Goal: Find specific page/section: Find specific page/section

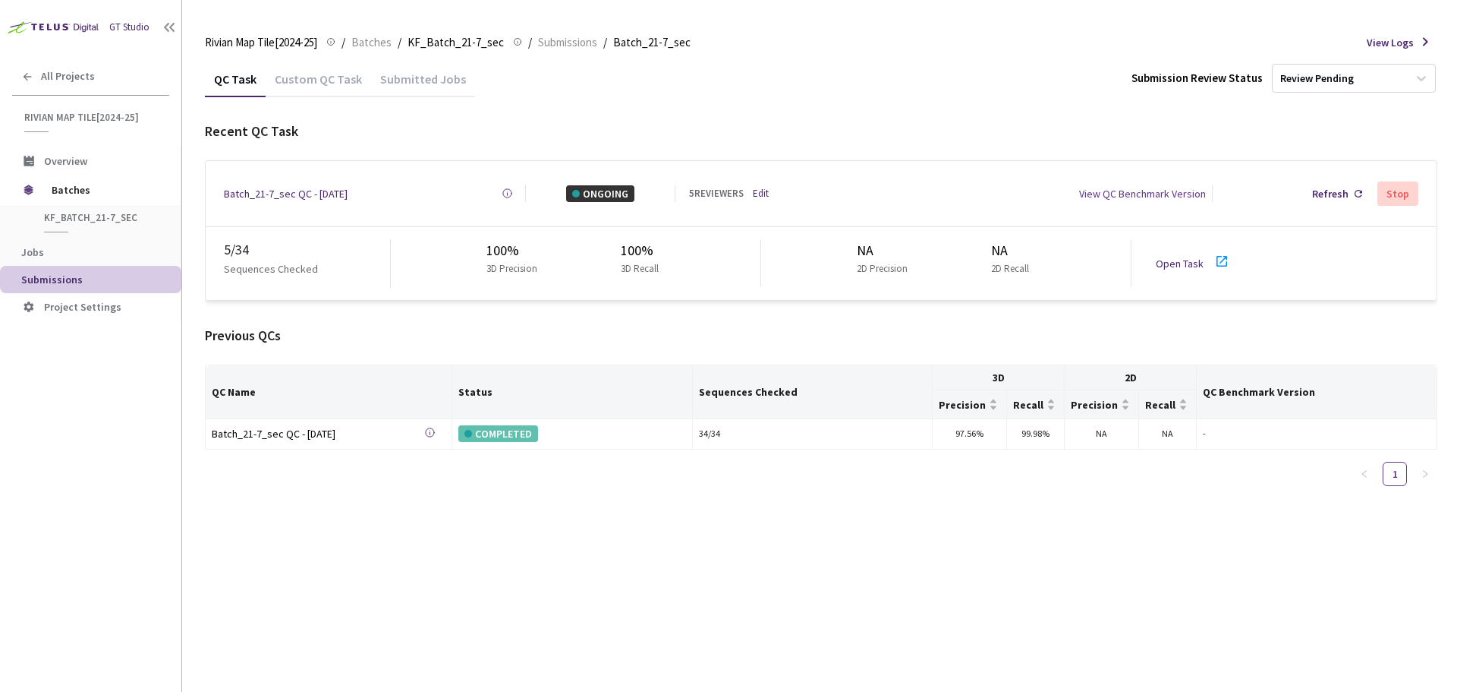
click at [1221, 252] on icon at bounding box center [1222, 261] width 18 height 18
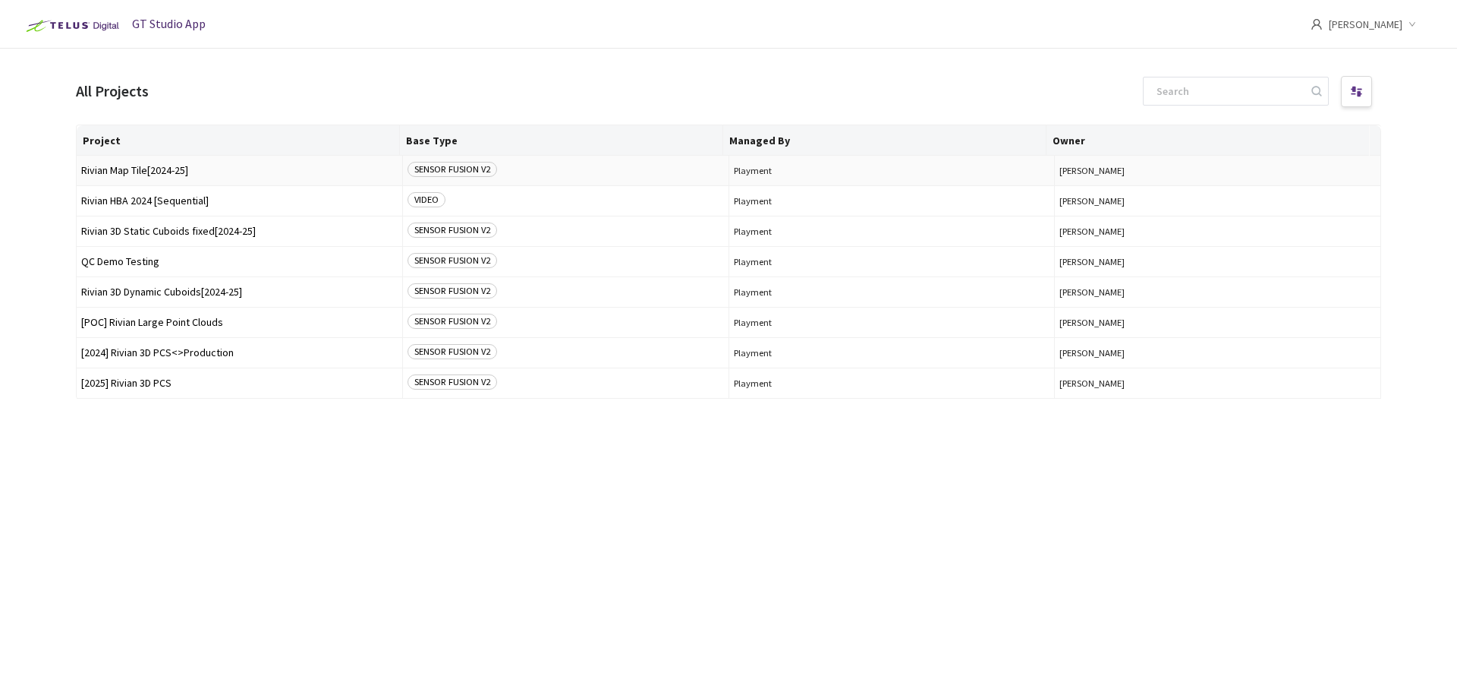
click at [177, 170] on span "Rivian Map Tile[2024-25]" at bounding box center [239, 170] width 317 height 11
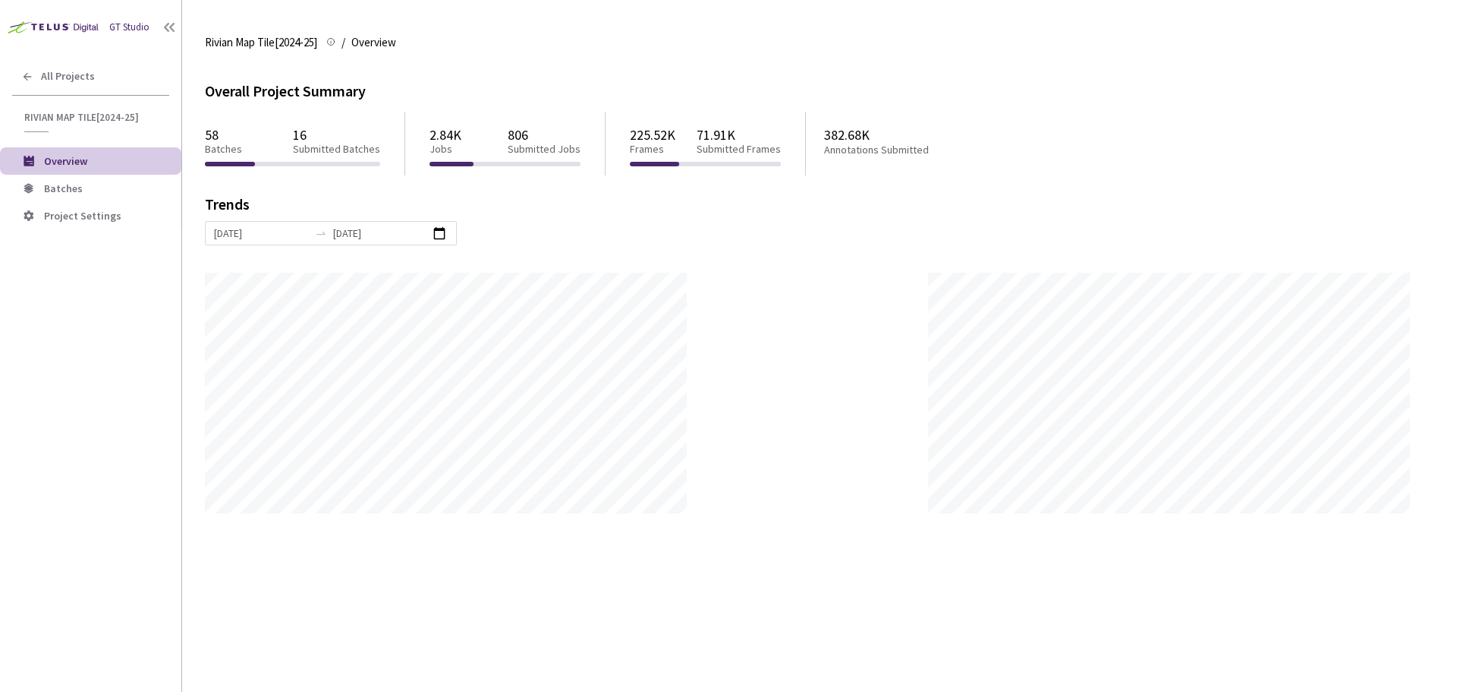
scroll to position [692, 1457]
click at [121, 193] on span "Batches" at bounding box center [106, 188] width 125 height 13
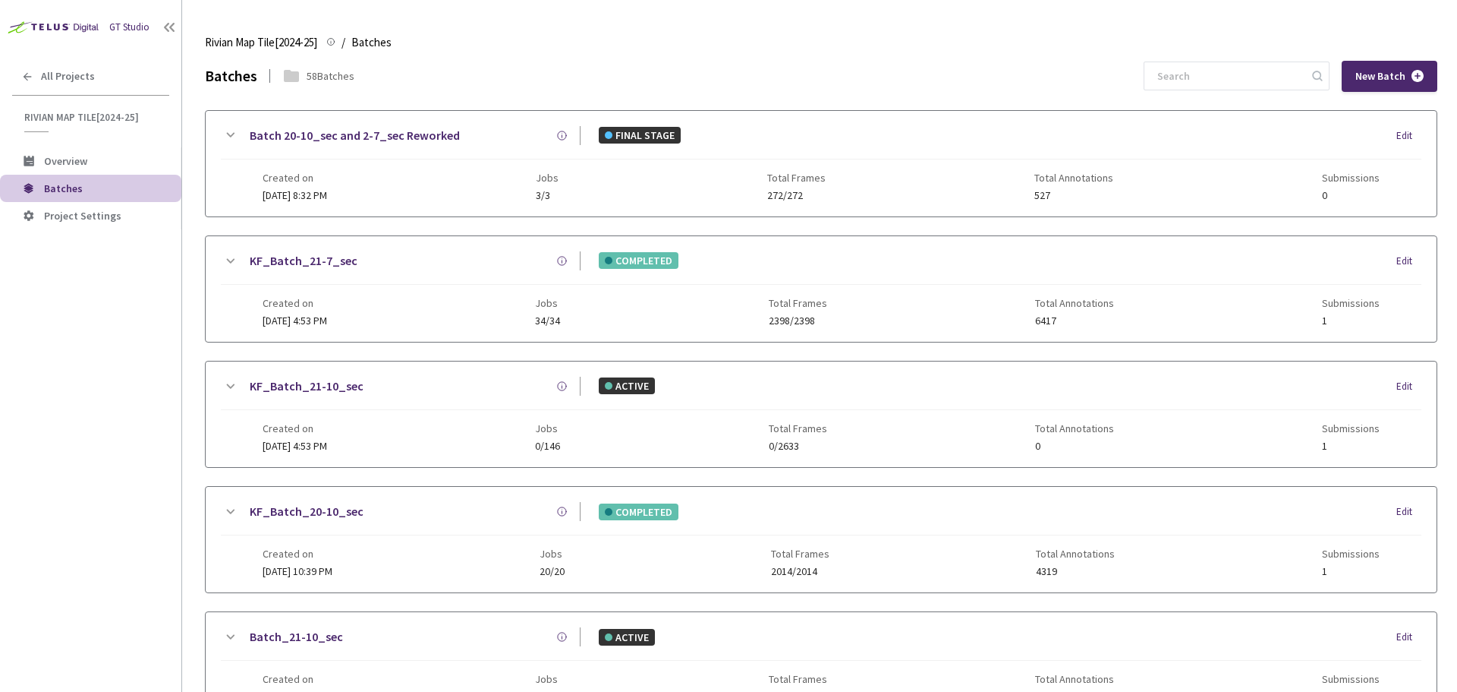
click at [1200, 65] on input at bounding box center [1229, 75] width 162 height 27
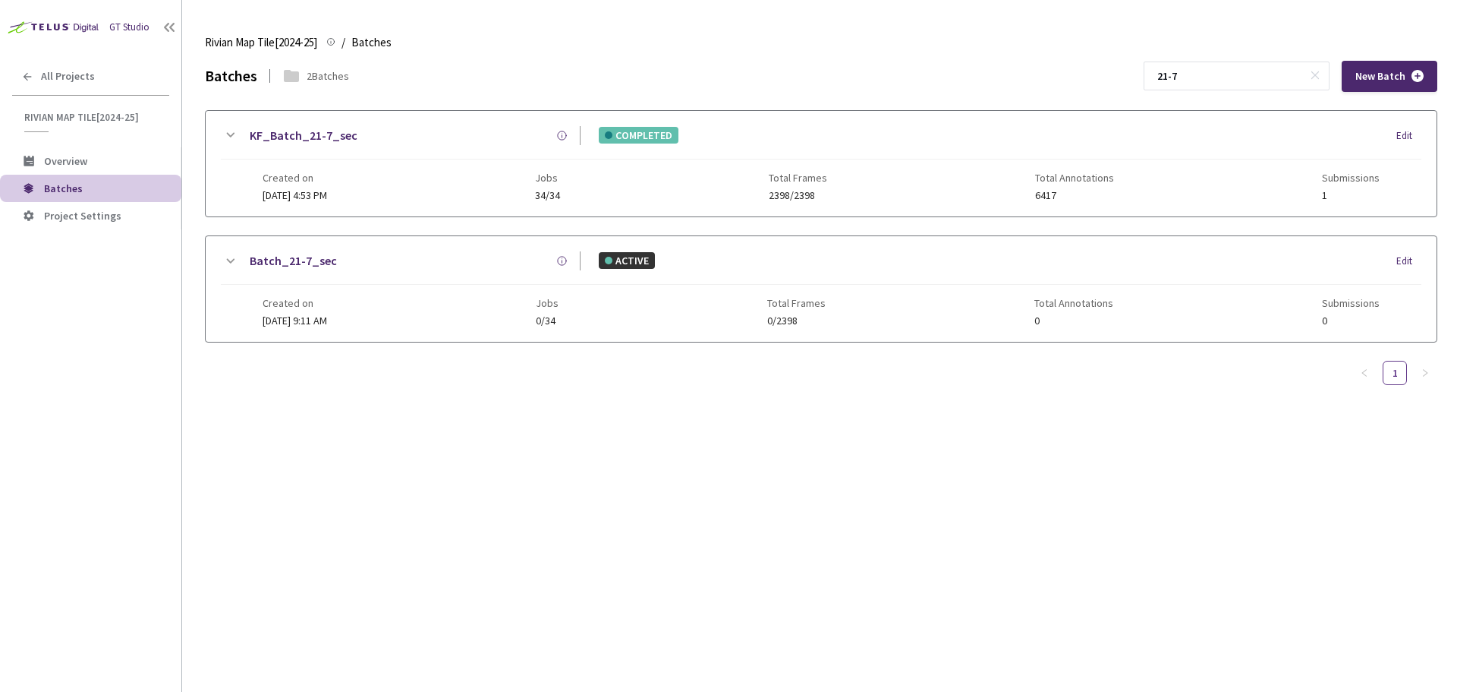
type input "21-7"
click at [331, 133] on link "KF_Batch_21-7_sec" at bounding box center [304, 135] width 108 height 19
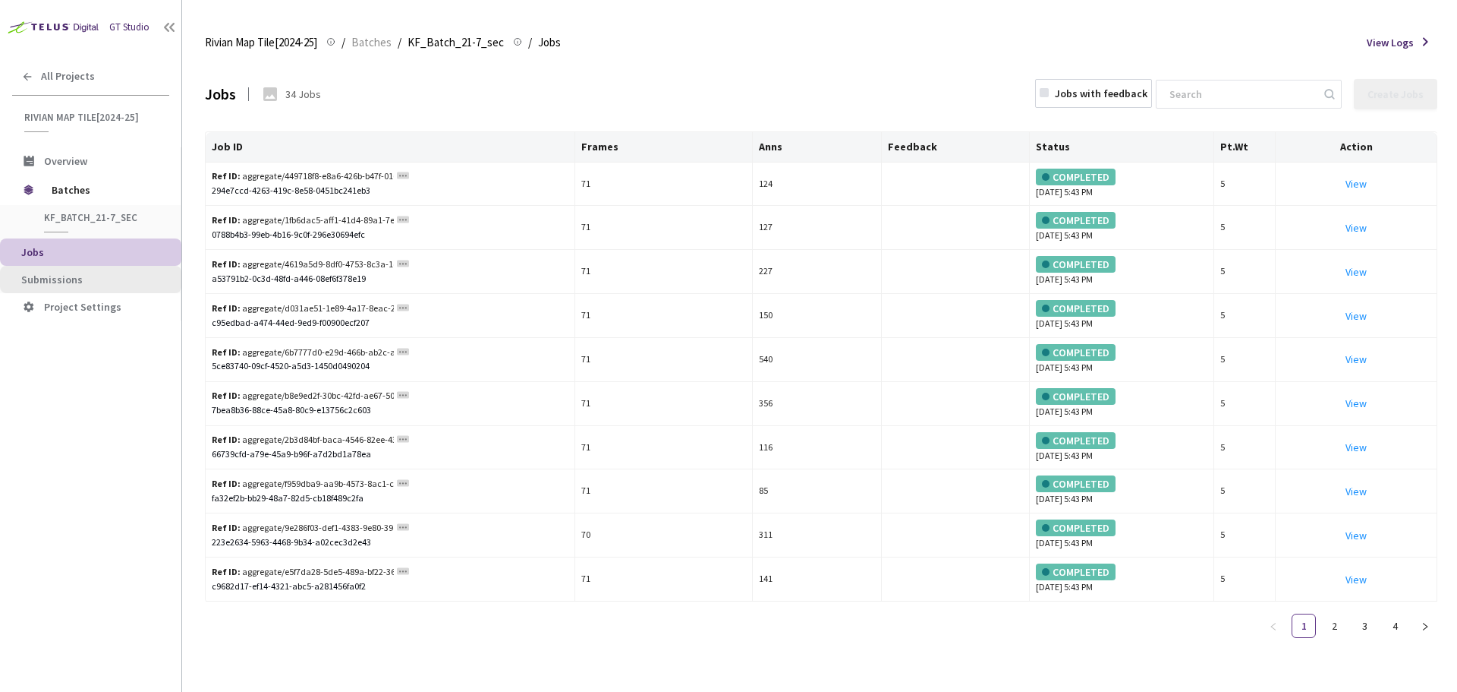
click at [128, 266] on li "Submissions" at bounding box center [90, 279] width 181 height 27
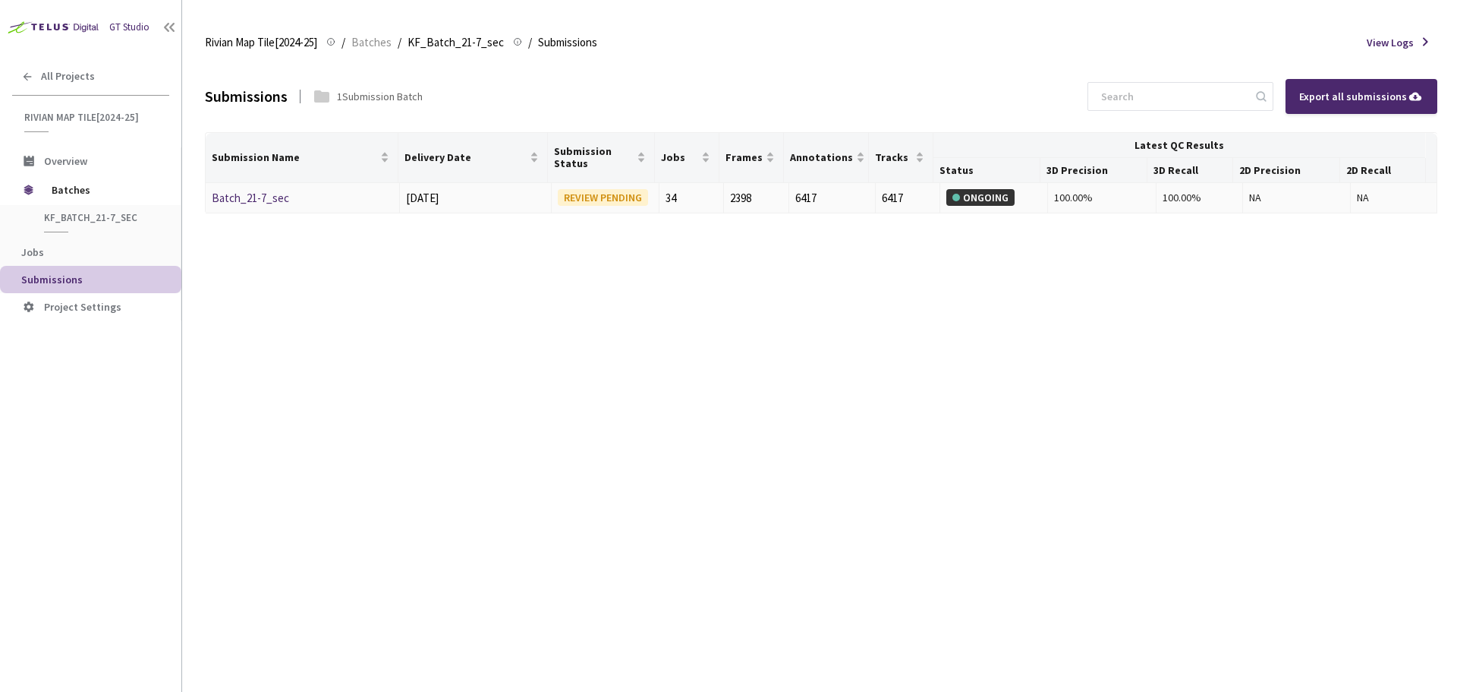
click at [282, 196] on link "Batch_21-7_sec" at bounding box center [250, 198] width 77 height 14
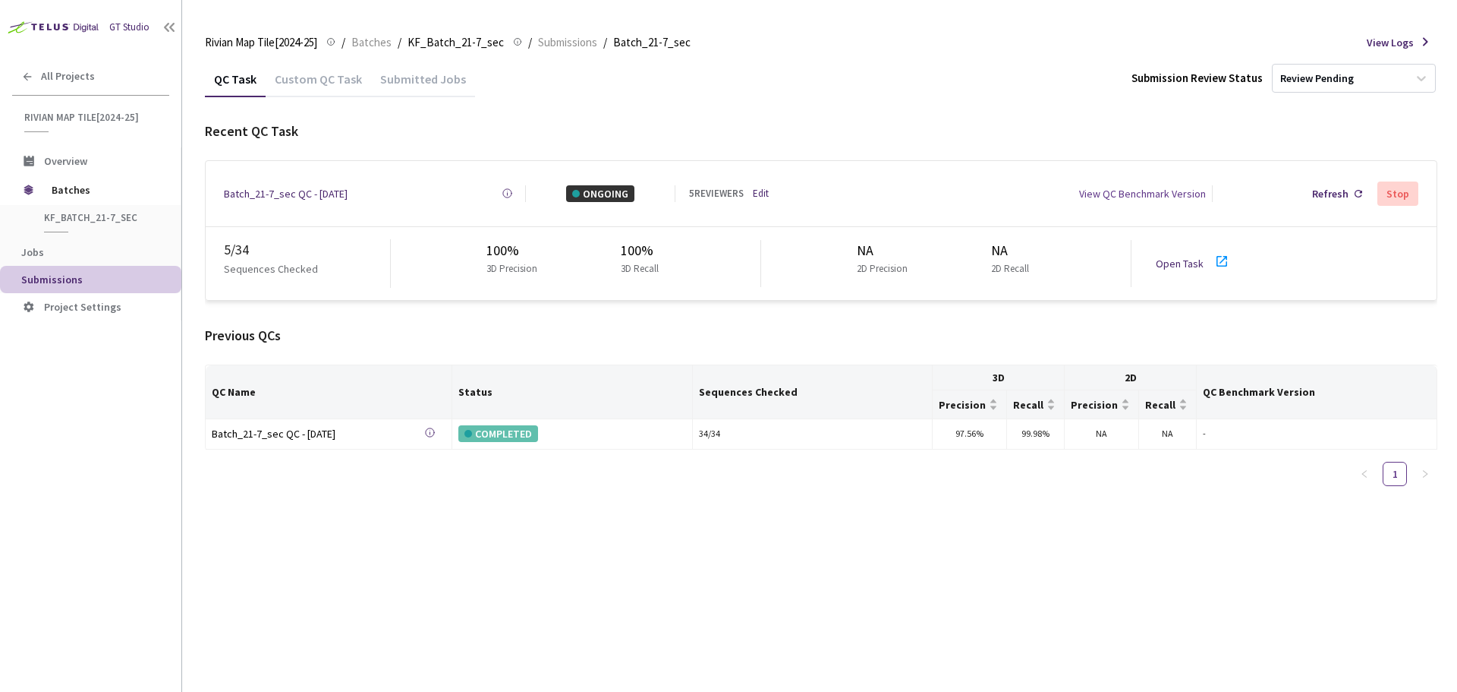
click at [1227, 263] on icon at bounding box center [1222, 261] width 18 height 18
